Goal: Task Accomplishment & Management: Manage account settings

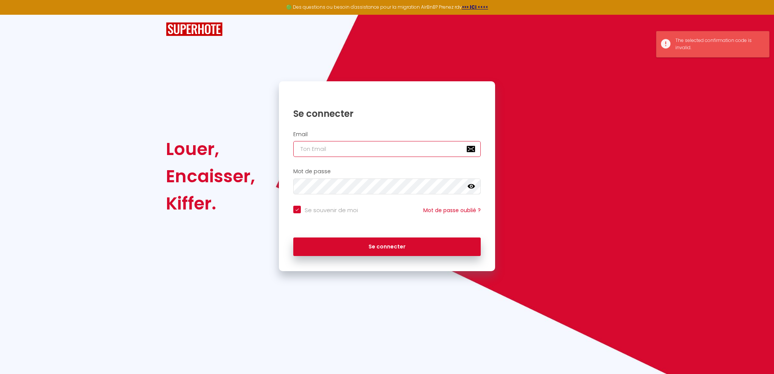
type input "[EMAIL_ADDRESS][DOMAIN_NAME]"
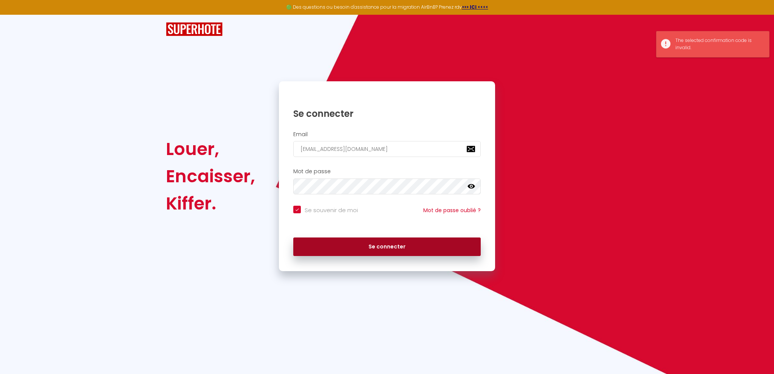
click at [387, 249] on button "Se connecter" at bounding box center [386, 246] width 187 height 19
checkbox input "true"
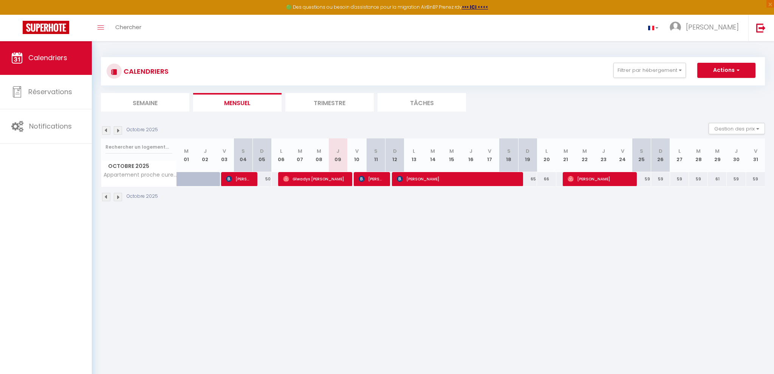
click at [119, 130] on img at bounding box center [118, 130] width 8 height 8
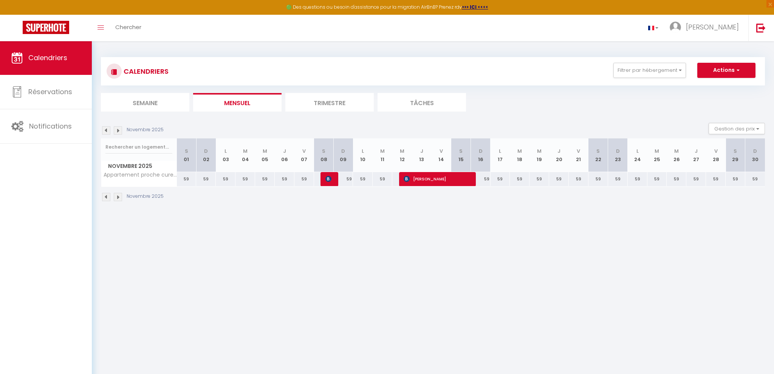
click at [118, 132] on img at bounding box center [118, 130] width 8 height 8
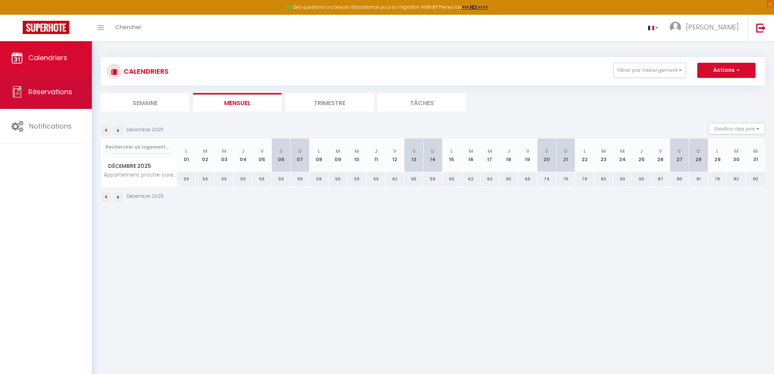
click at [37, 91] on span "Réservations" at bounding box center [50, 91] width 44 height 9
select select "not_cancelled"
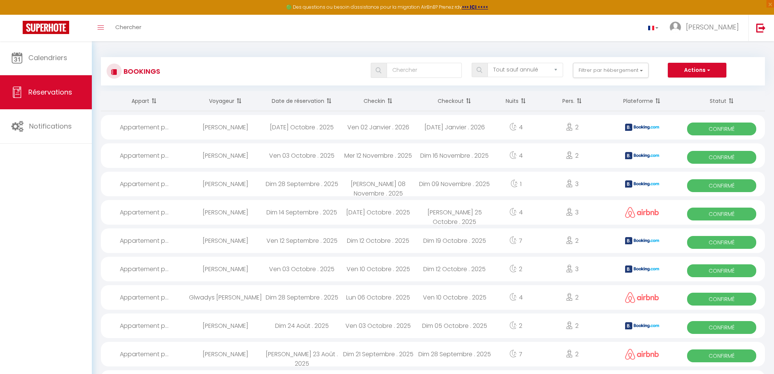
click at [288, 128] on div "[DATE] Octobre . 2025" at bounding box center [301, 127] width 76 height 25
select select "OK"
select select "KO"
select select "0"
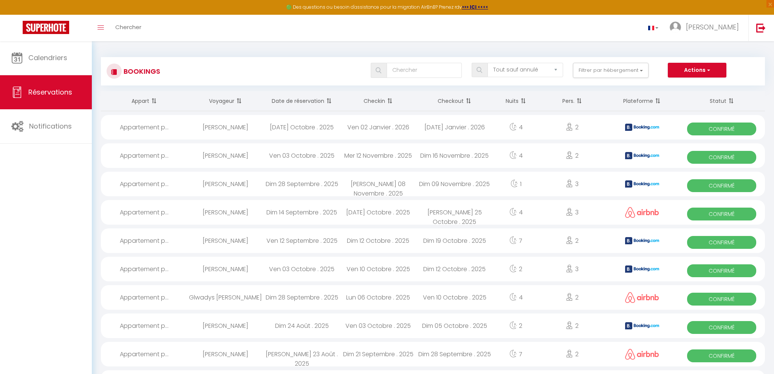
select select "1"
select select
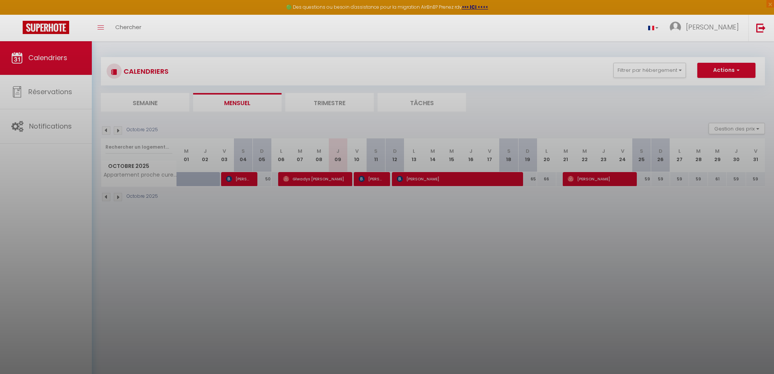
click at [117, 130] on div at bounding box center [387, 187] width 774 height 374
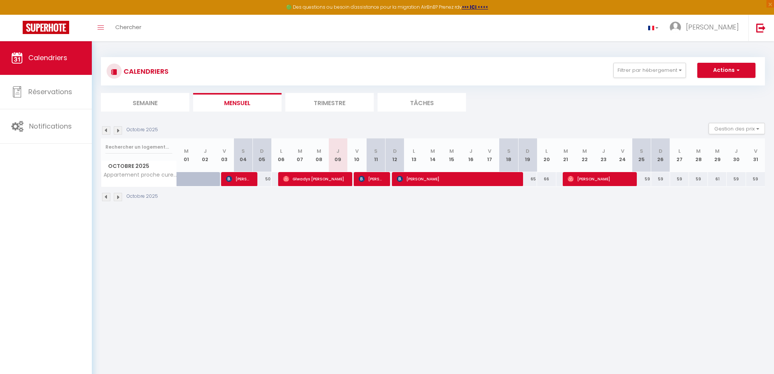
click at [119, 130] on img at bounding box center [118, 130] width 8 height 8
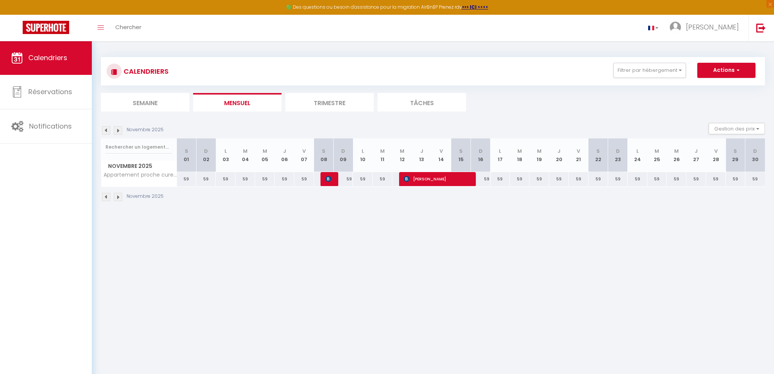
click at [119, 130] on img at bounding box center [118, 130] width 8 height 8
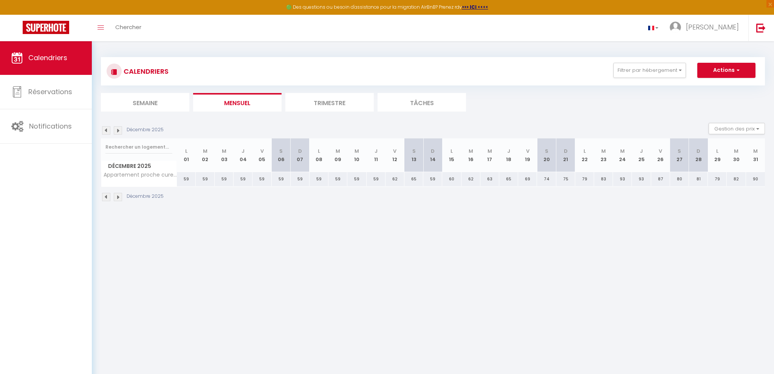
click at [119, 130] on img at bounding box center [118, 130] width 8 height 8
